Goal: Task Accomplishment & Management: Complete application form

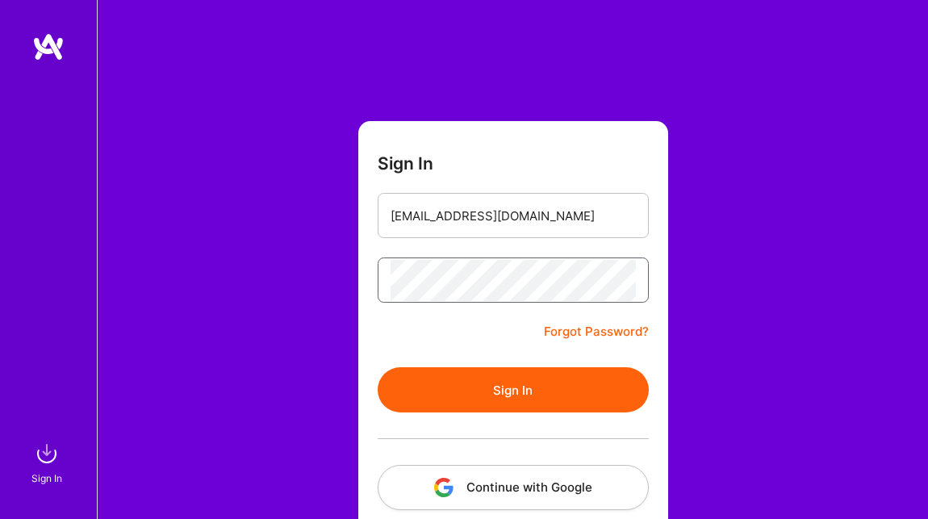
scroll to position [0, 241]
click at [498, 401] on button "Sign In" at bounding box center [513, 389] width 271 height 45
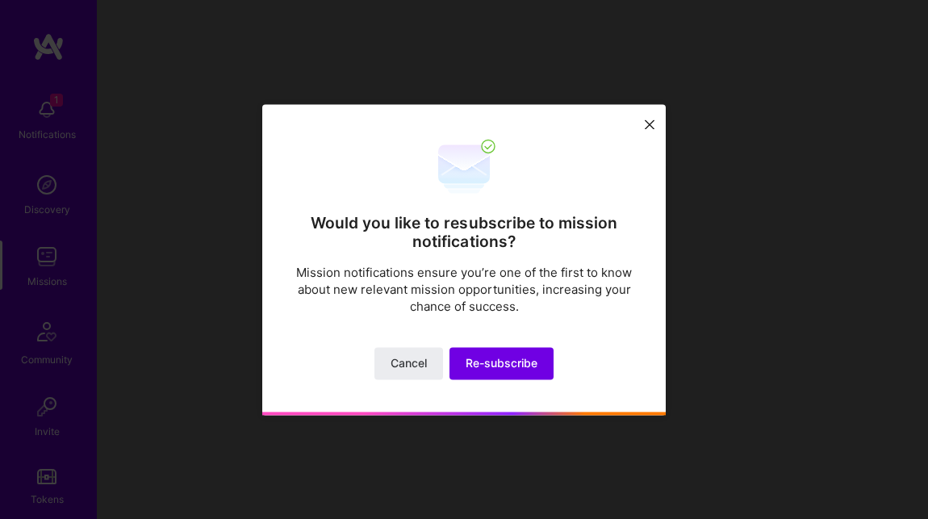
click at [647, 121] on icon at bounding box center [650, 125] width 10 height 10
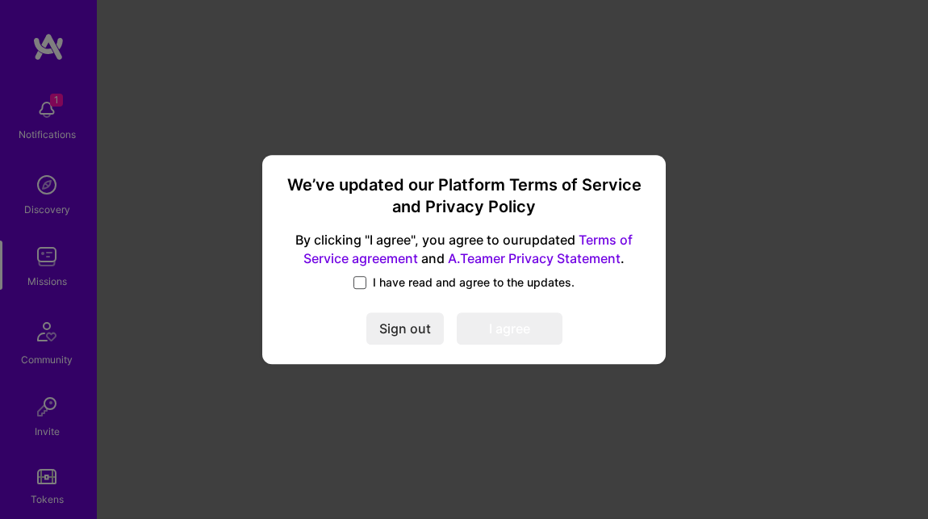
click at [362, 280] on span at bounding box center [359, 282] width 13 height 13
click at [0, 0] on input "I have read and agree to the updates." at bounding box center [0, 0] width 0 height 0
click at [482, 329] on button "I agree" at bounding box center [510, 329] width 106 height 32
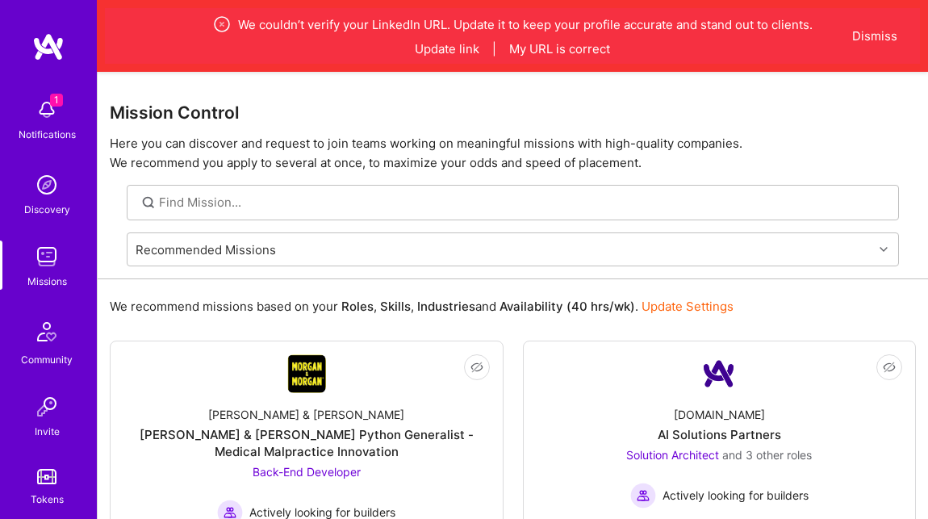
click at [54, 108] on img at bounding box center [47, 110] width 32 height 32
click at [449, 46] on button "Update link" at bounding box center [447, 48] width 65 height 17
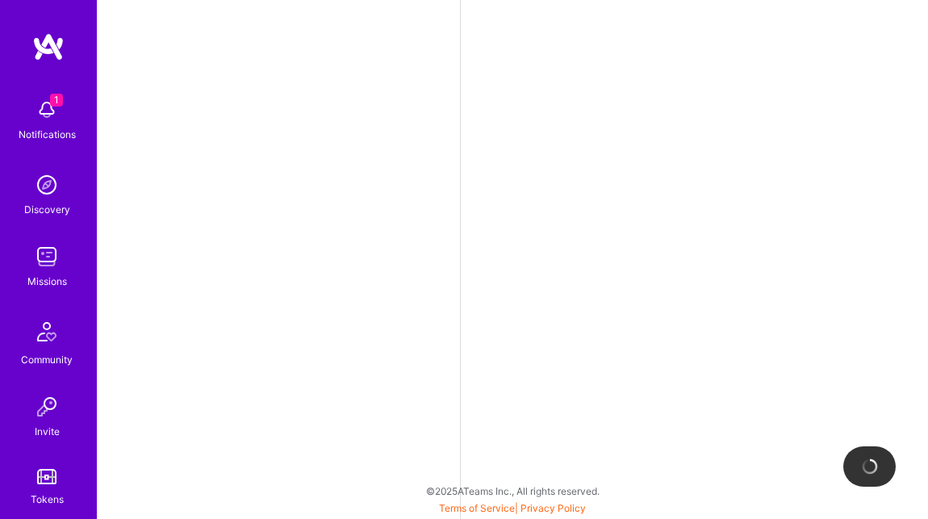
select select "US"
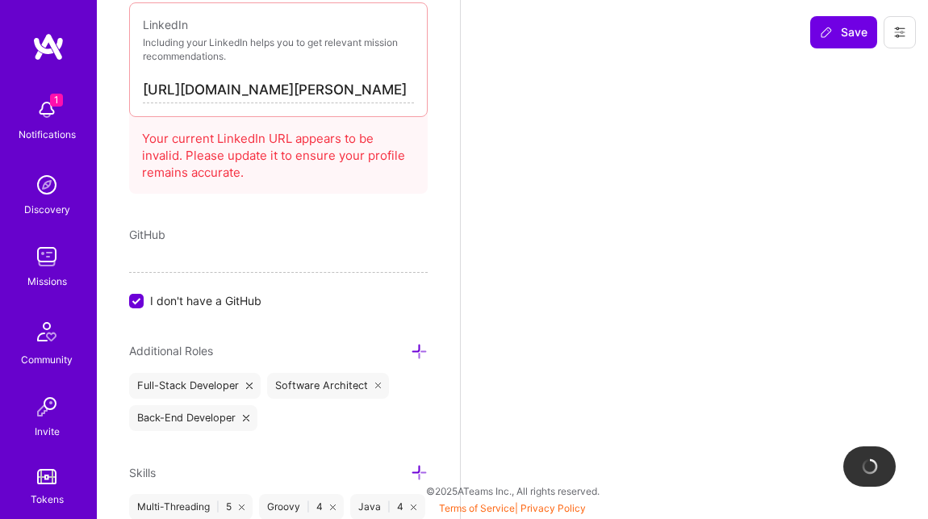
scroll to position [964, 0]
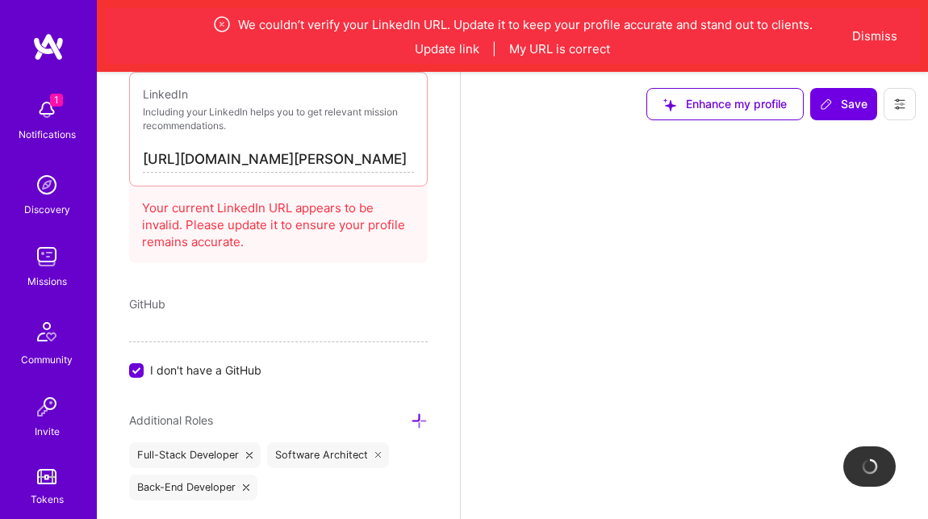
select select "Right Now"
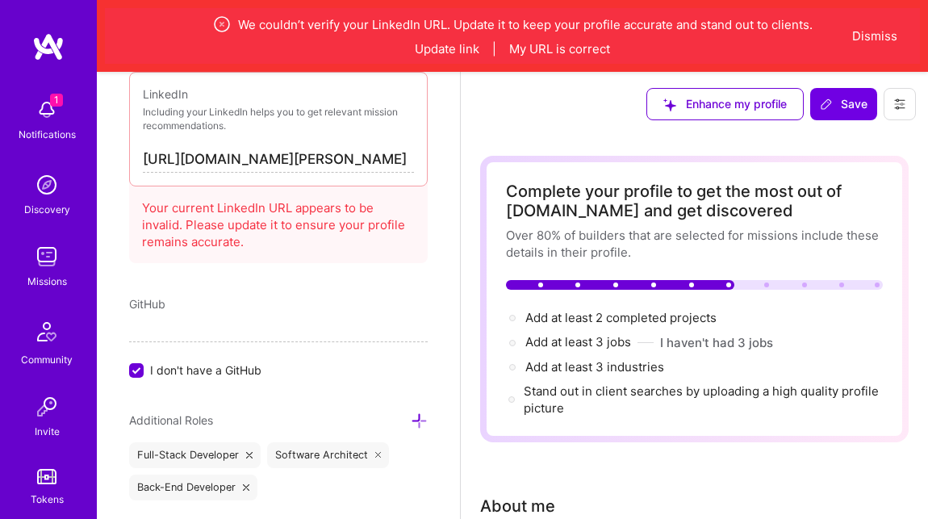
scroll to position [322, 0]
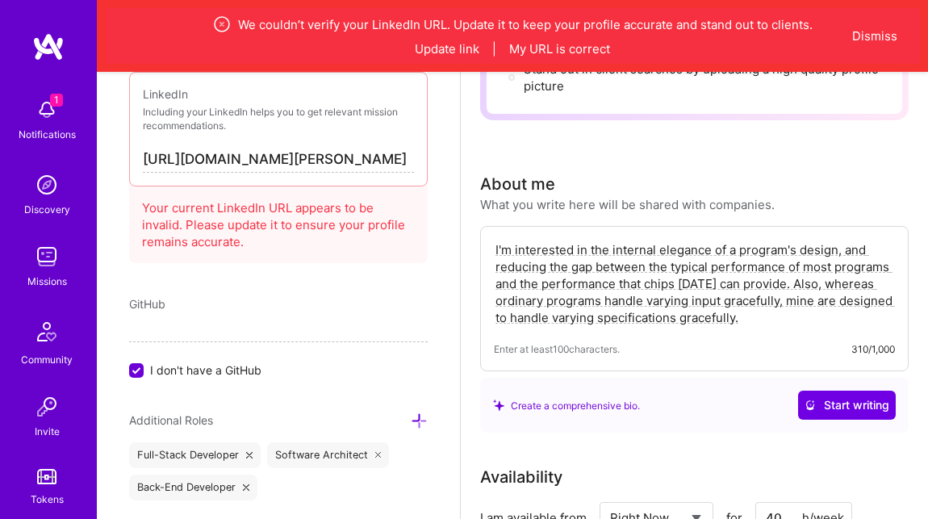
click at [317, 161] on input "https://linkedin.com/in/vibhu-mohindra-3a8ba7104" at bounding box center [278, 160] width 271 height 26
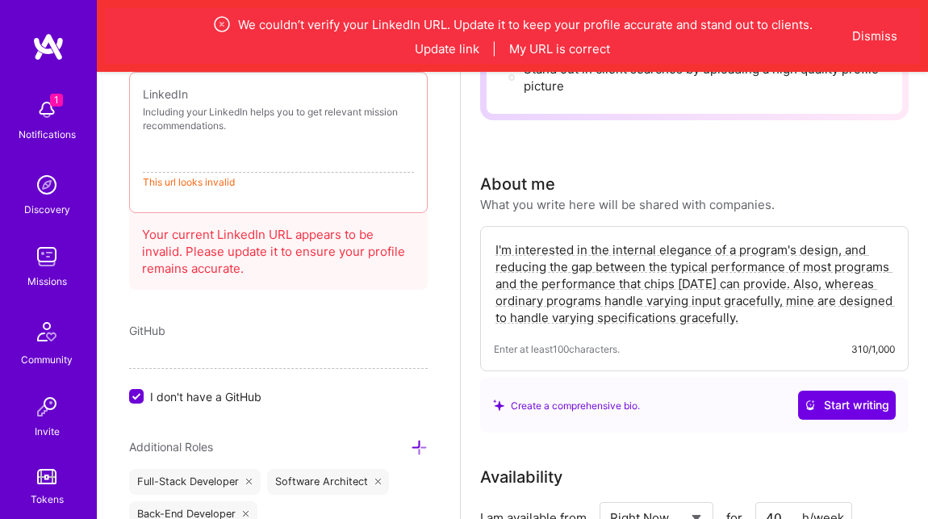
type input "-"
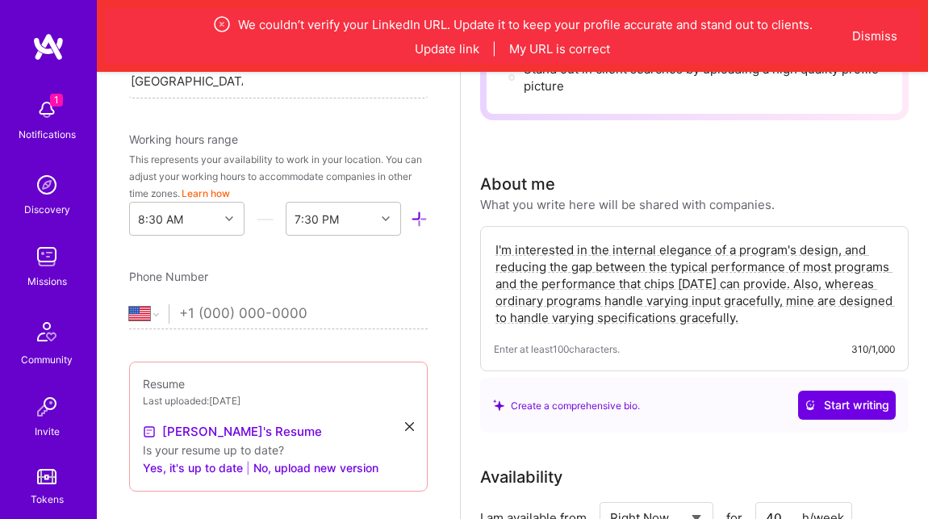
scroll to position [519, 0]
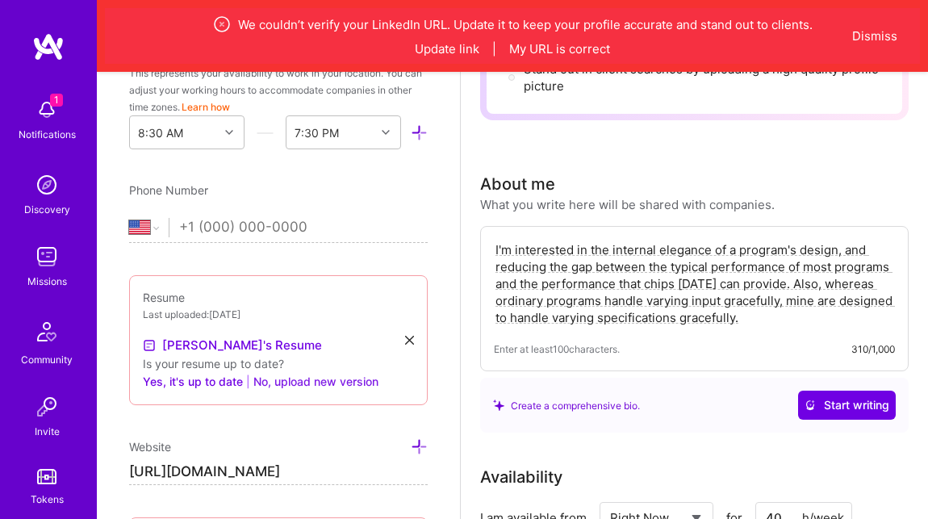
click at [336, 384] on button "No, upload new version" at bounding box center [315, 381] width 125 height 19
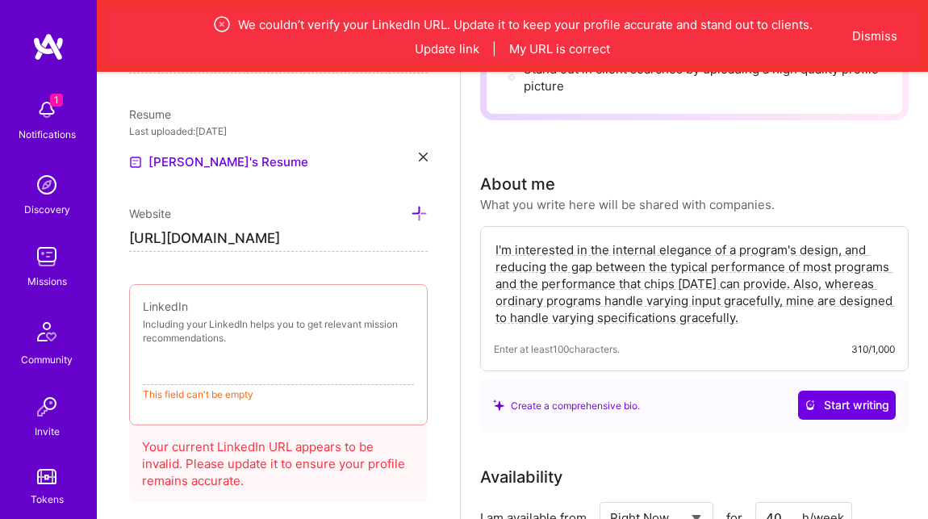
scroll to position [703, 0]
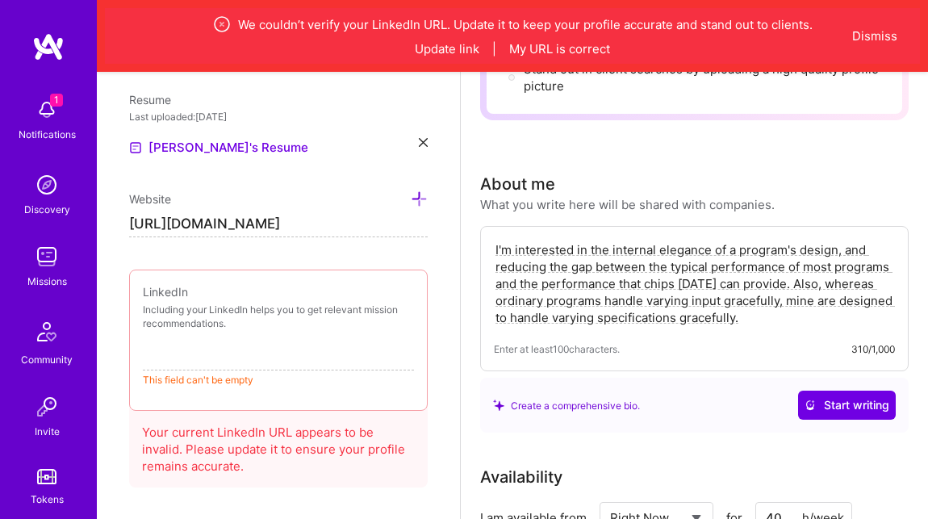
click at [278, 361] on input at bounding box center [278, 357] width 271 height 26
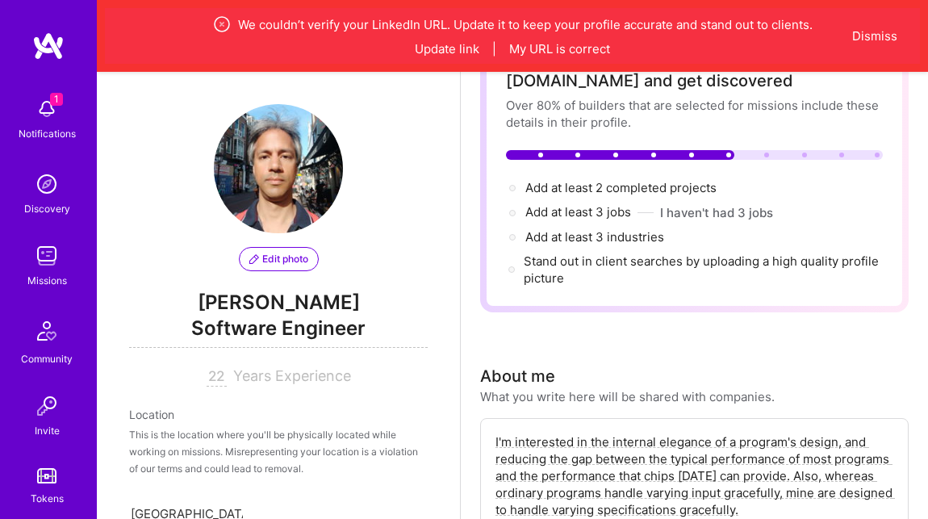
scroll to position [0, 0]
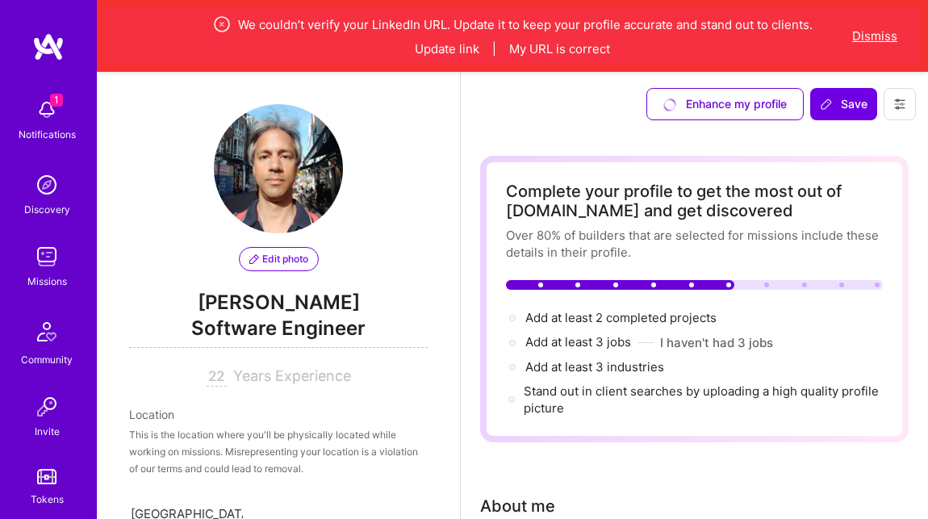
click at [871, 40] on button "Dismiss" at bounding box center [874, 35] width 45 height 17
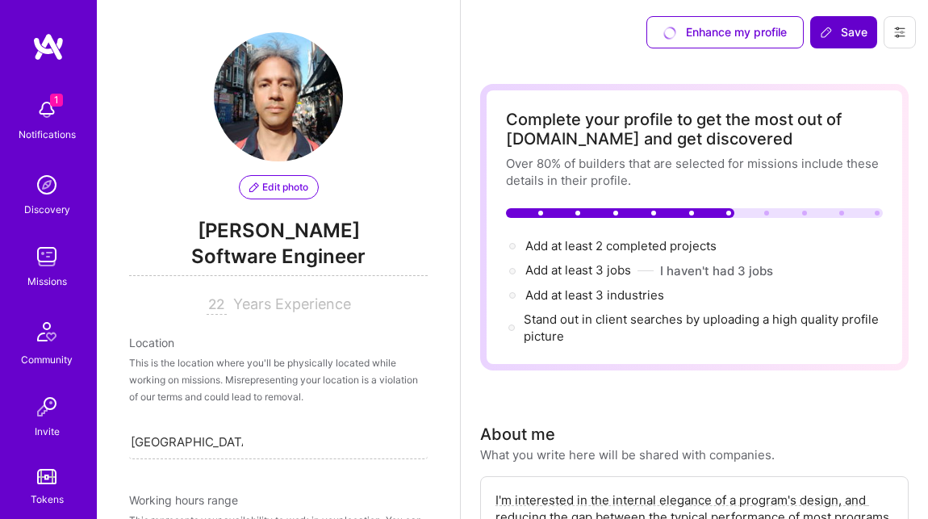
click at [844, 38] on span "Save" at bounding box center [844, 32] width 48 height 16
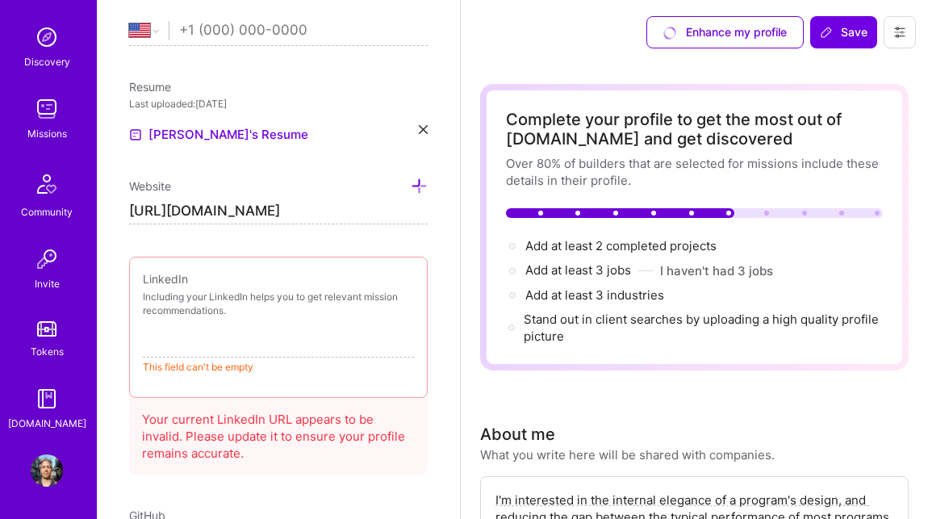
click at [61, 111] on img at bounding box center [47, 109] width 32 height 32
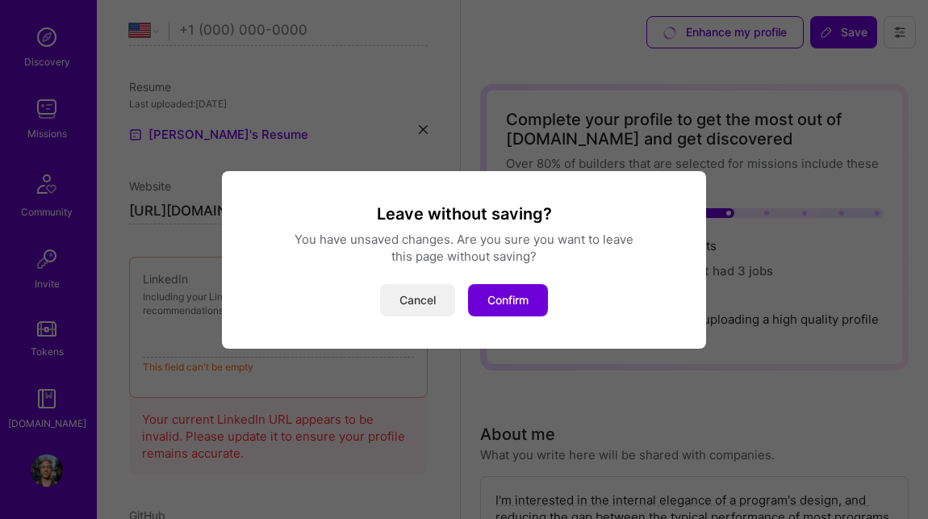
click at [417, 305] on button "Cancel" at bounding box center [417, 300] width 75 height 32
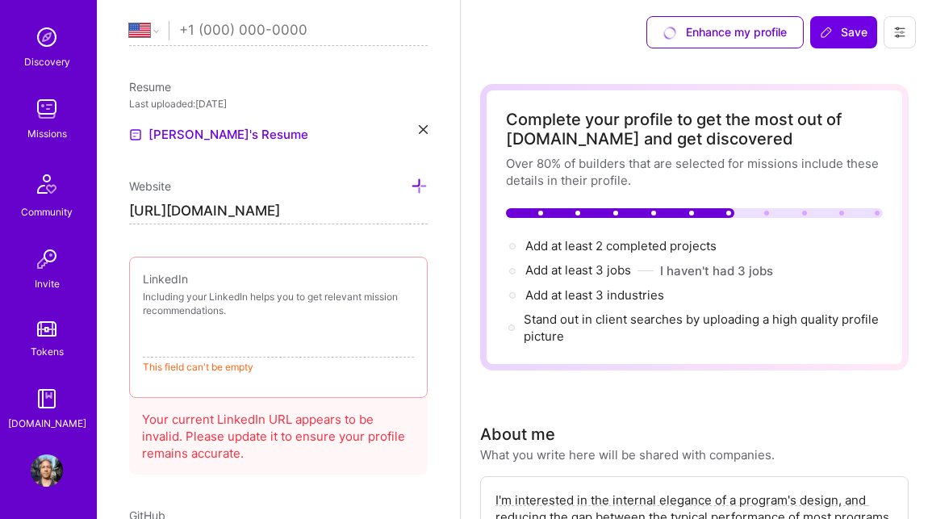
click at [235, 347] on input at bounding box center [278, 345] width 271 height 26
type input "-"
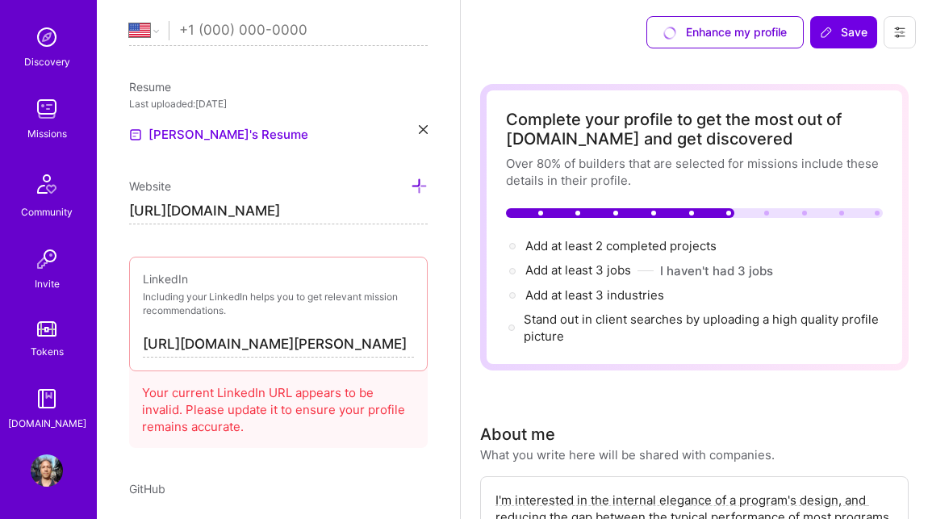
type input "https://linkedin.com/in/vibhu-mohindra-3a8ba7104"
click at [349, 454] on div "Edit photo Vibhu Mohindra Software Engineer 22 Years Experience Location This i…" at bounding box center [278, 259] width 363 height 519
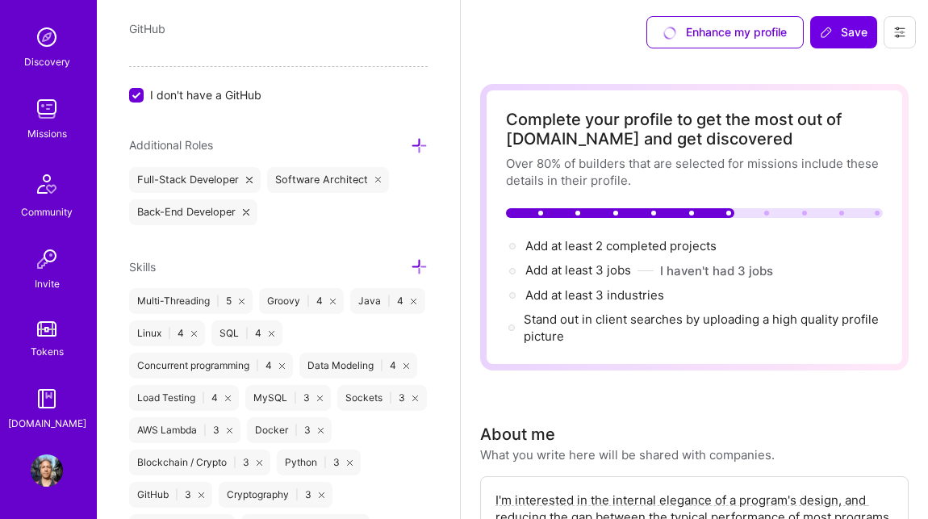
scroll to position [644, 0]
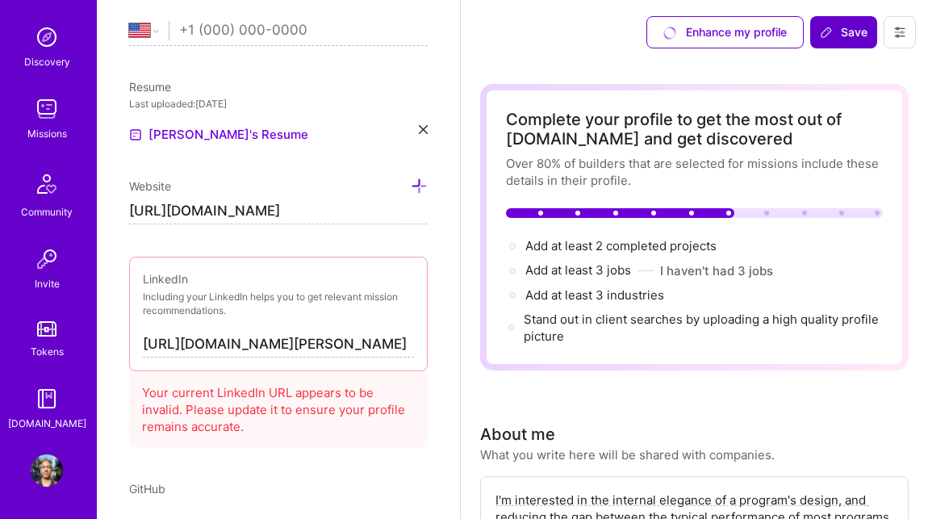
click at [846, 25] on span "Save" at bounding box center [844, 32] width 48 height 16
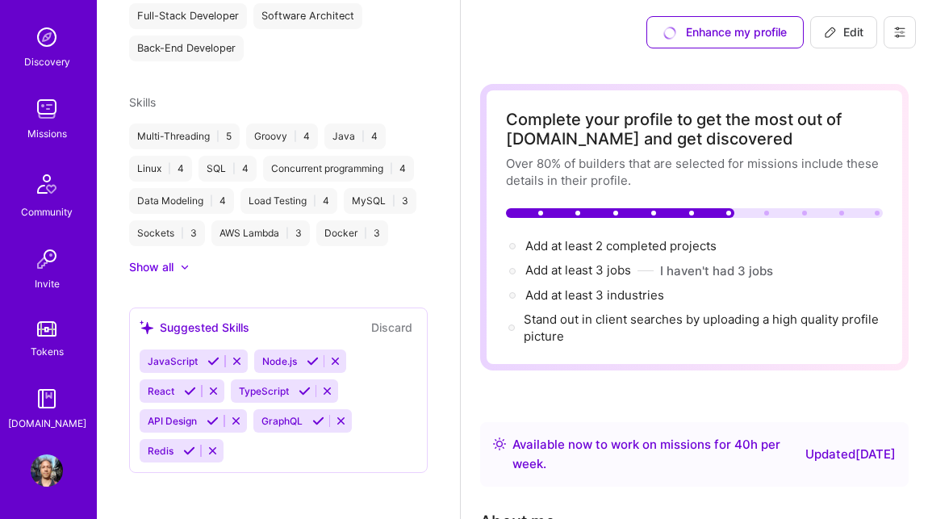
scroll to position [365, 0]
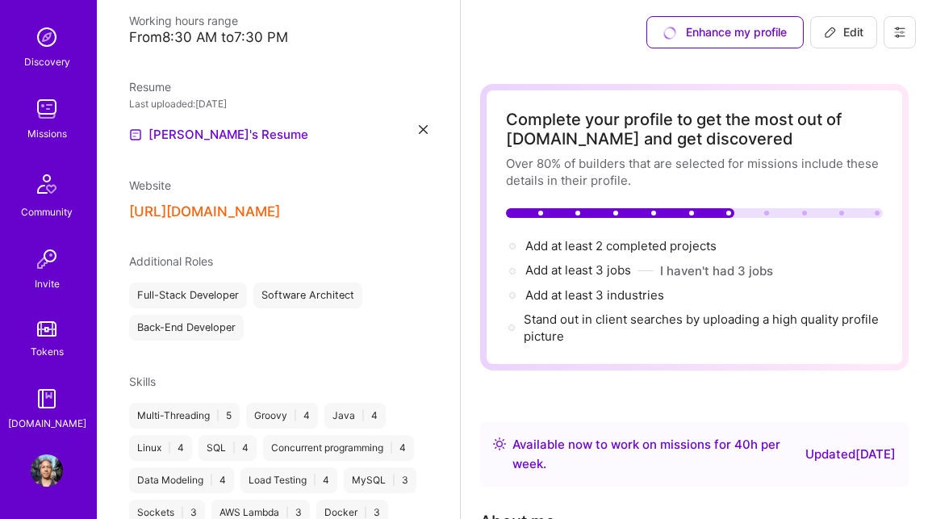
click at [303, 215] on div "http://www.wispym.com/" at bounding box center [278, 211] width 298 height 17
click at [231, 208] on button "http://www.wispym.com/" at bounding box center [204, 211] width 151 height 17
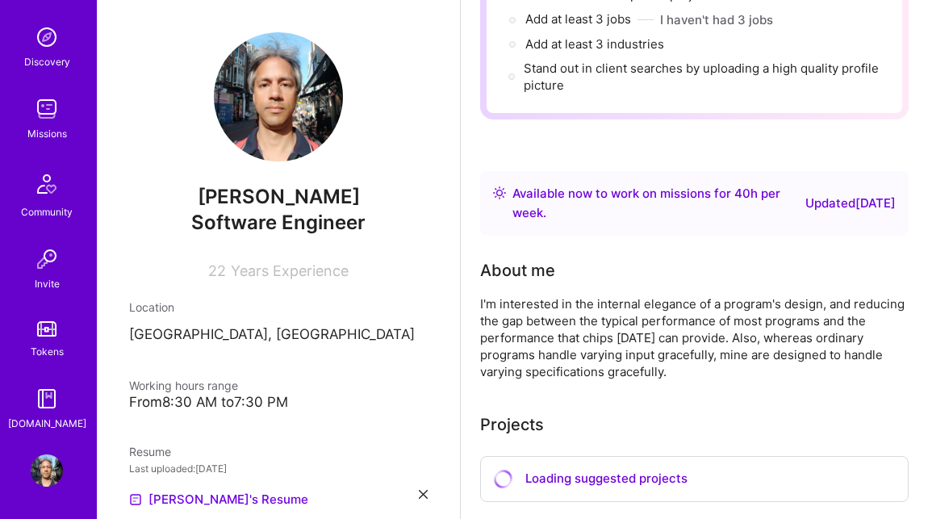
scroll to position [193, 0]
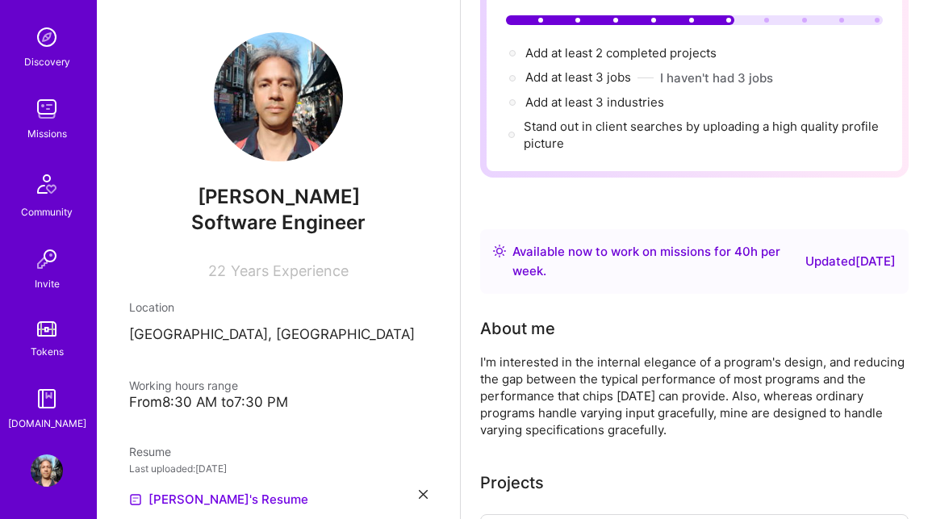
click at [52, 118] on img at bounding box center [47, 109] width 32 height 32
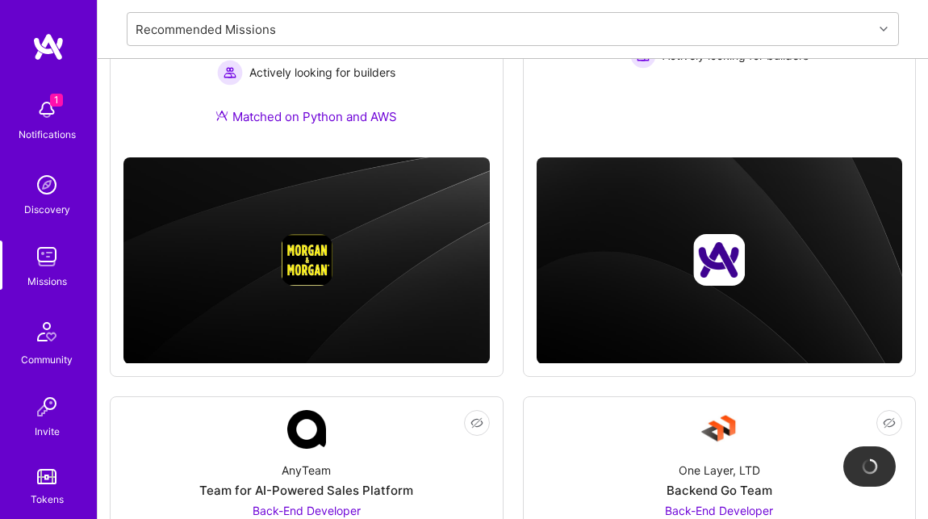
scroll to position [148, 0]
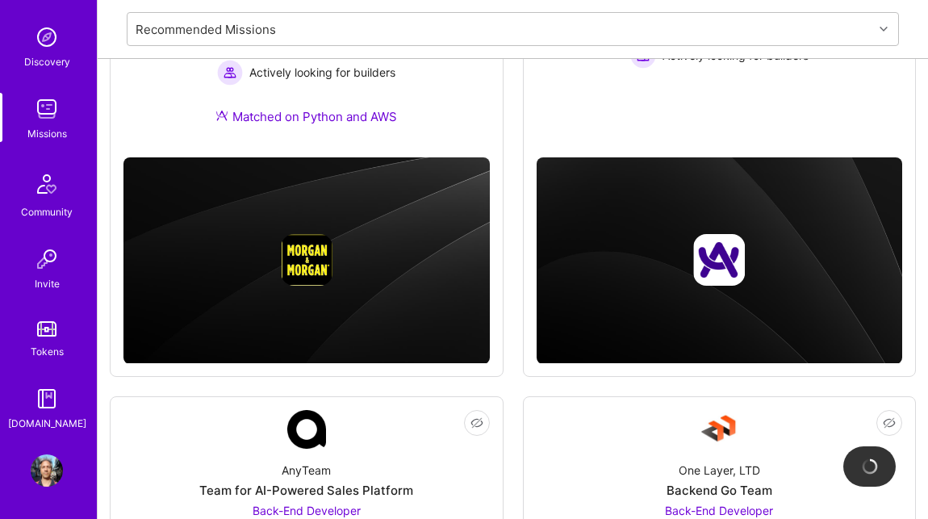
click at [46, 463] on img at bounding box center [47, 470] width 32 height 32
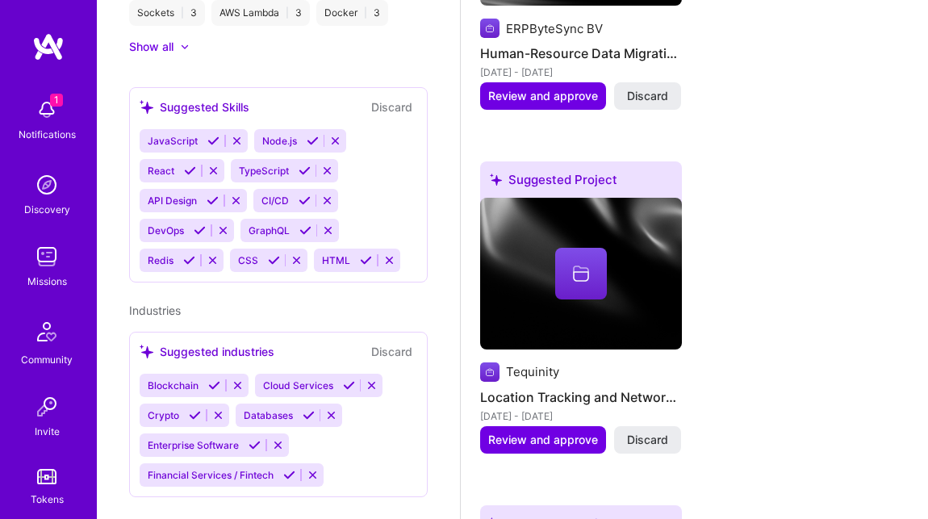
scroll to position [2667, 0]
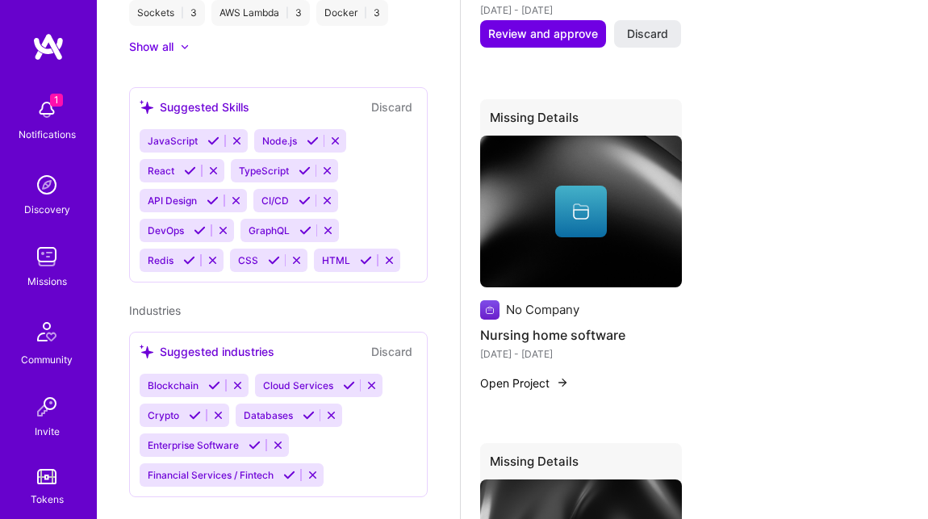
click at [59, 36] on img at bounding box center [48, 46] width 32 height 29
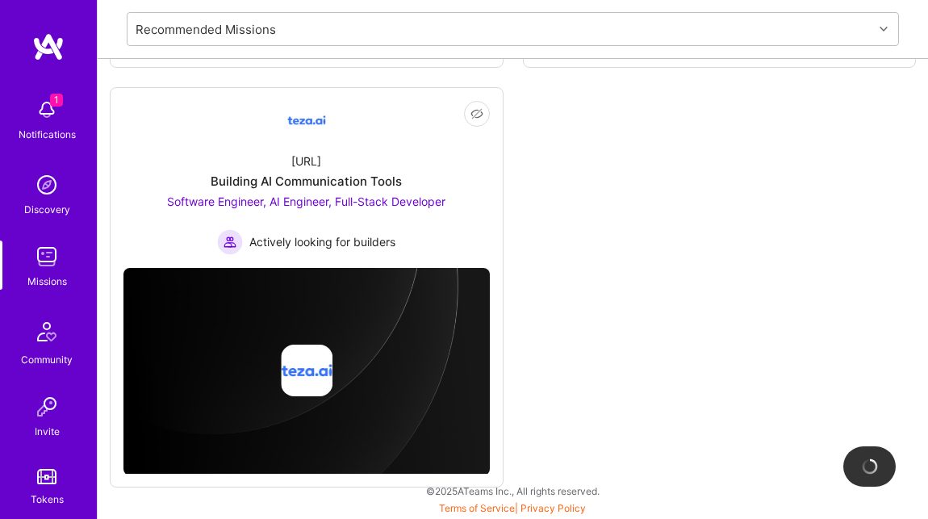
scroll to position [148, 0]
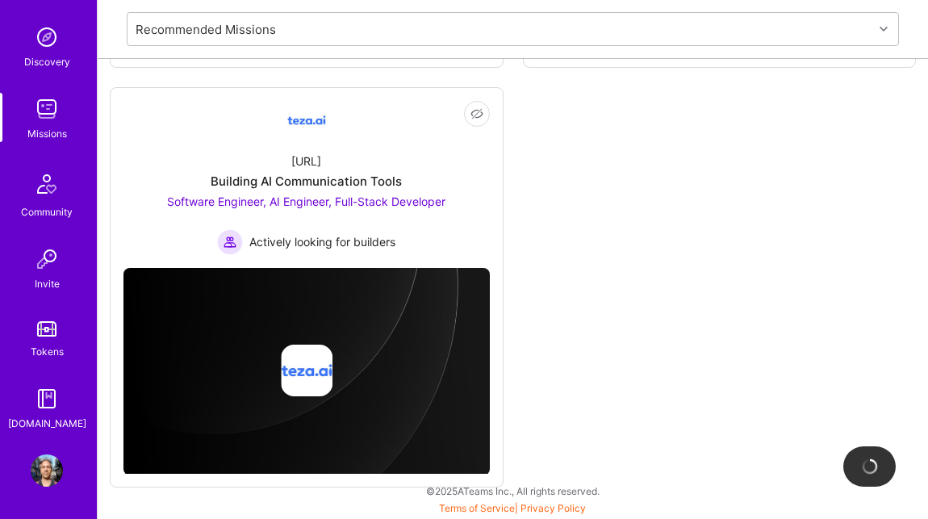
click at [46, 461] on img at bounding box center [47, 470] width 32 height 32
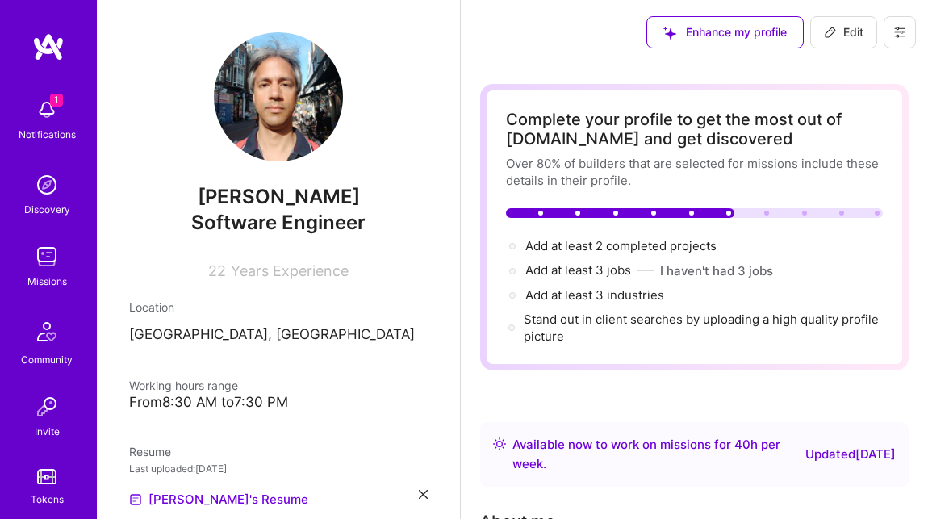
click at [904, 33] on icon at bounding box center [899, 32] width 13 height 13
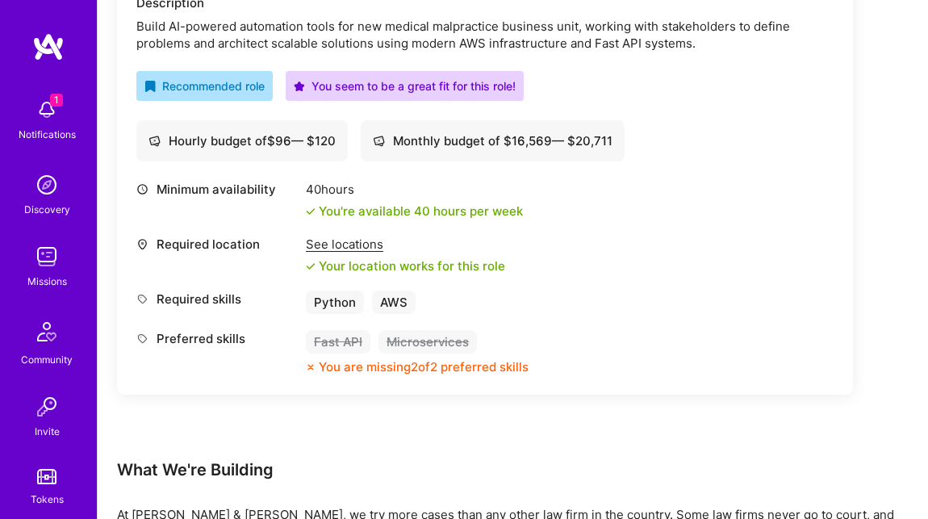
scroll to position [319, 0]
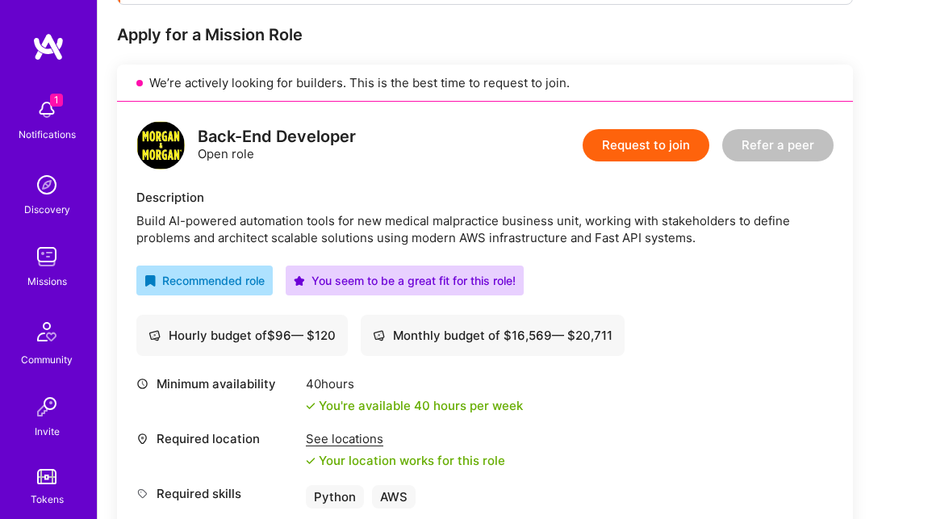
click at [658, 142] on button "Request to join" at bounding box center [645, 145] width 127 height 32
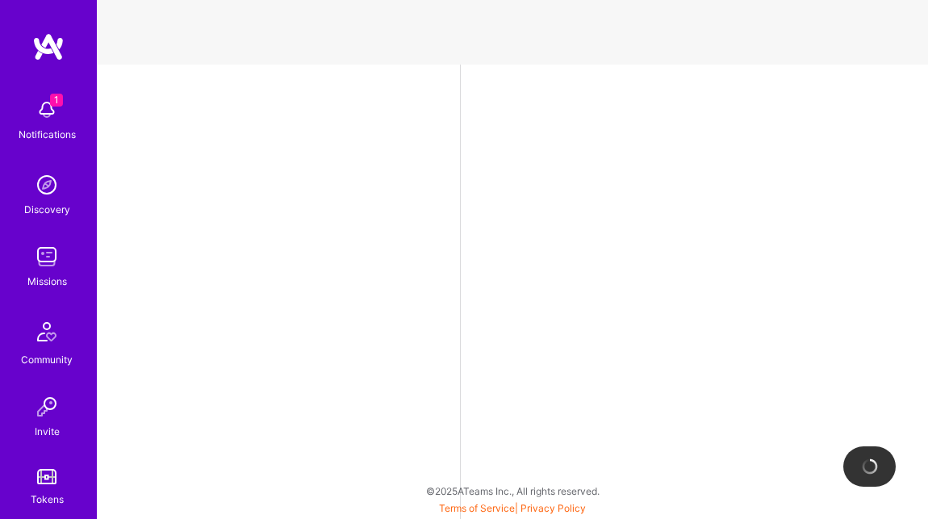
select select "US"
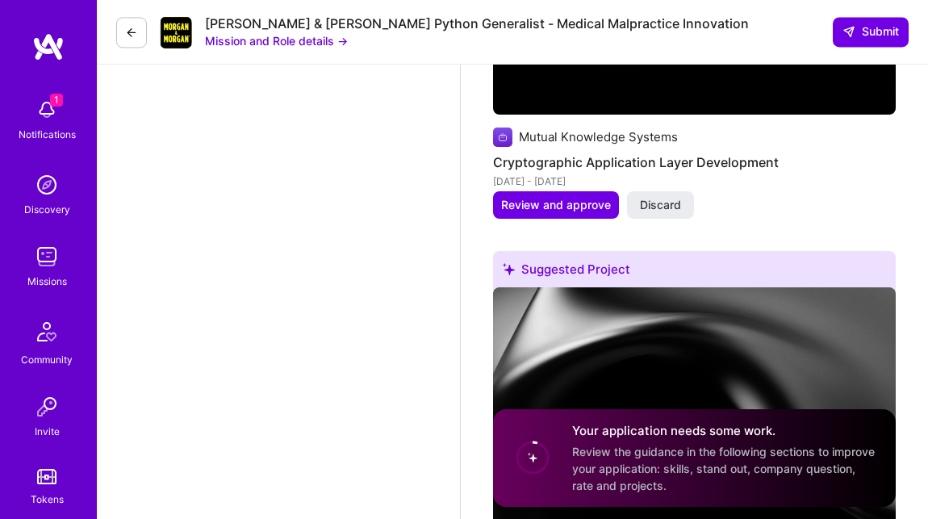
scroll to position [3219, 0]
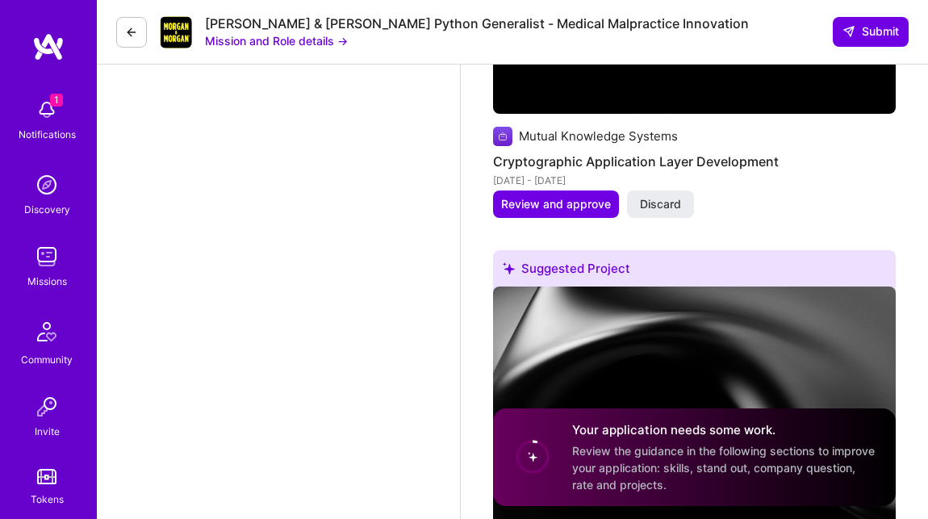
click at [597, 458] on div "Your application needs some work. Review the guidance in the following sections…" at bounding box center [724, 458] width 304 height 72
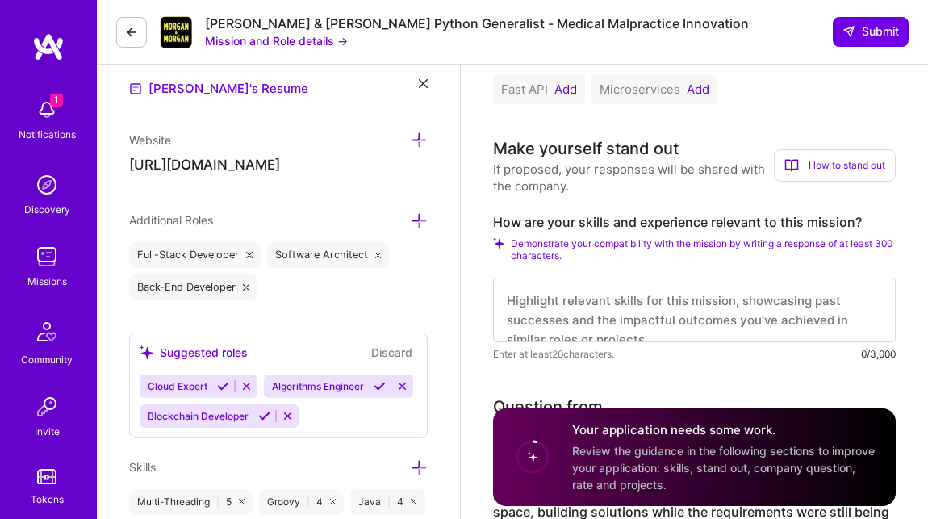
scroll to position [0, 0]
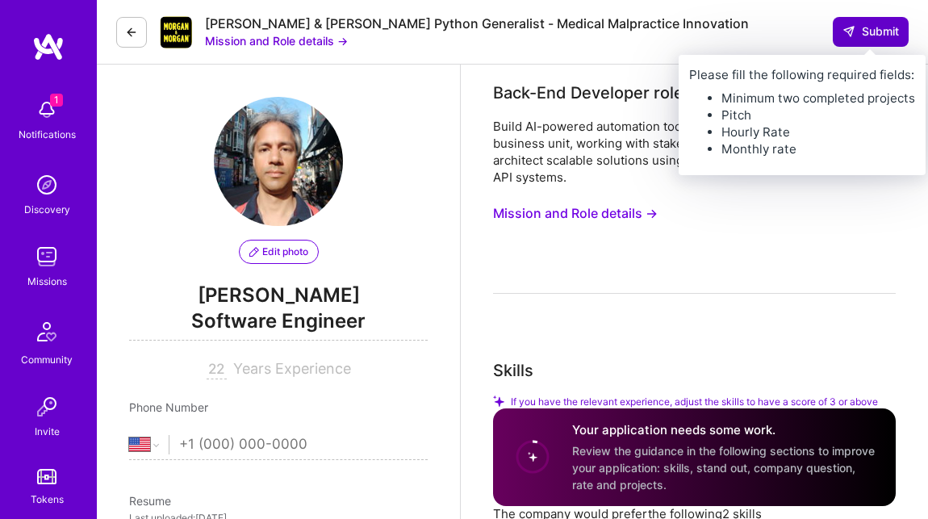
click at [877, 34] on span "Submit" at bounding box center [870, 31] width 56 height 16
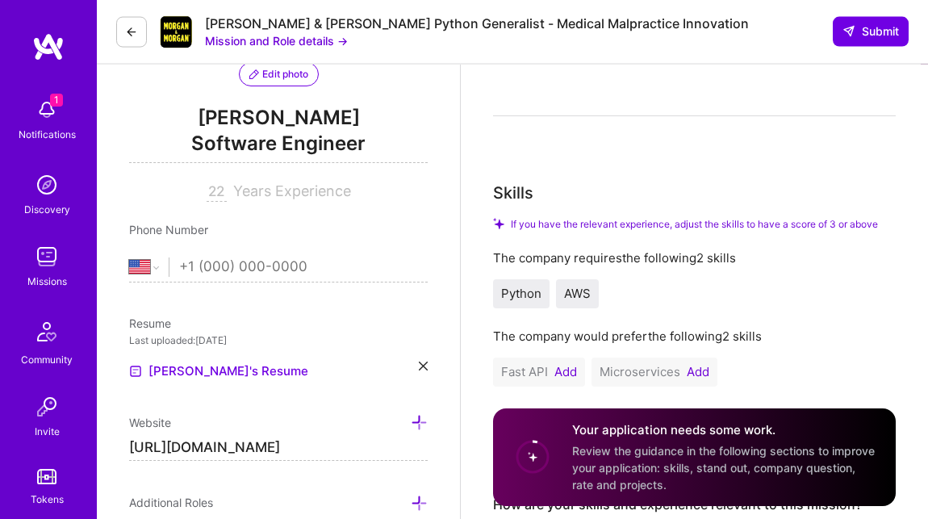
scroll to position [276, 0]
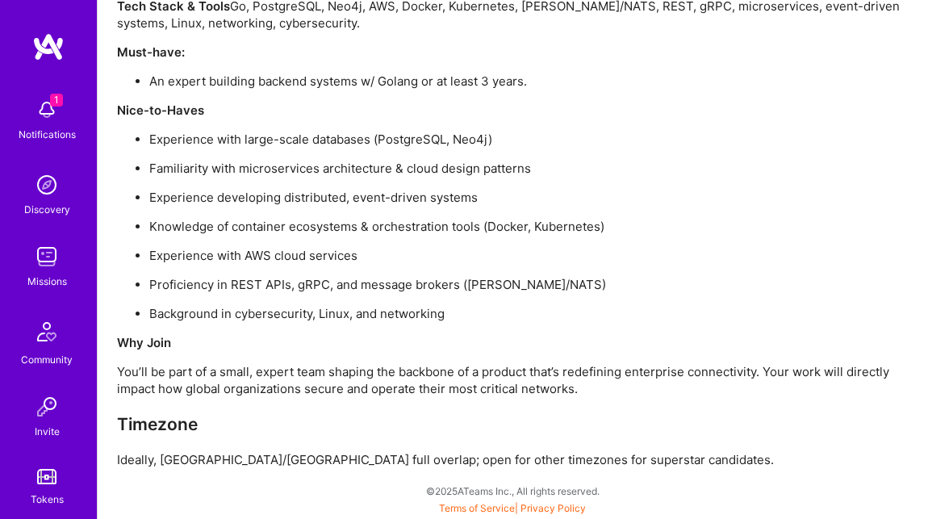
scroll to position [1331, 0]
